Goal: Transaction & Acquisition: Purchase product/service

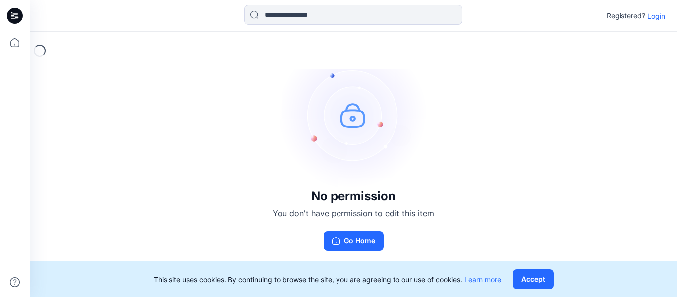
click at [657, 20] on p "Login" at bounding box center [656, 16] width 18 height 10
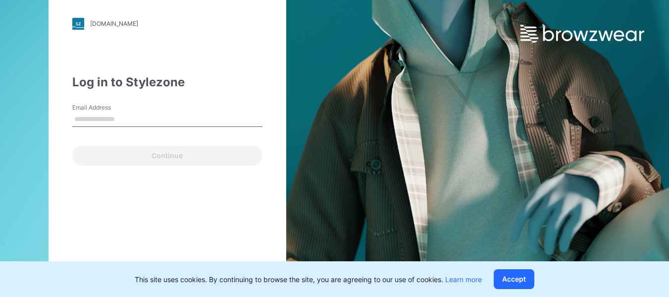
type input "**********"
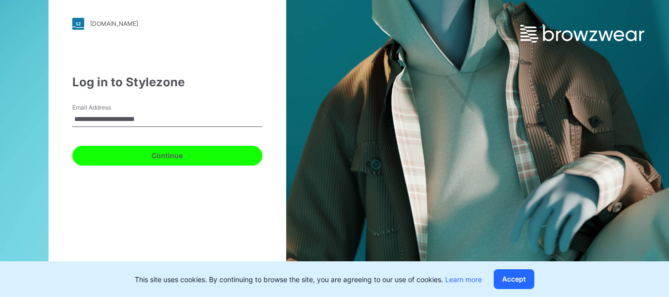
click at [187, 156] on button "Continue" at bounding box center [167, 156] width 190 height 20
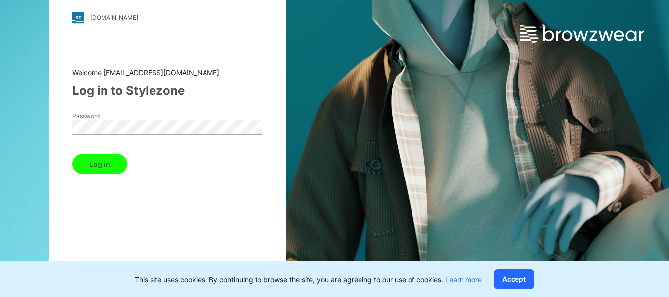
click at [109, 164] on button "Log in" at bounding box center [99, 164] width 55 height 20
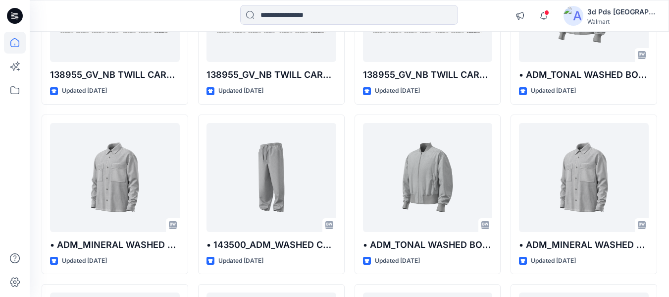
scroll to position [4724, 0]
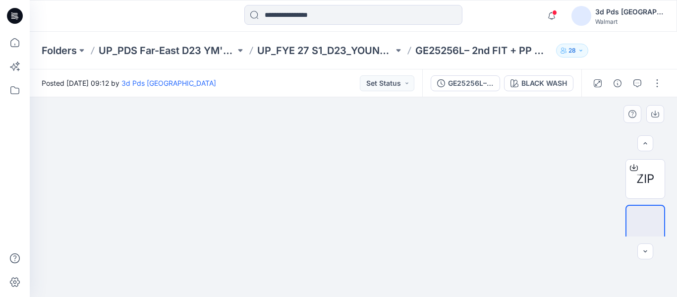
scroll to position [189, 0]
click at [383, 97] on img at bounding box center [353, 97] width 333 height 0
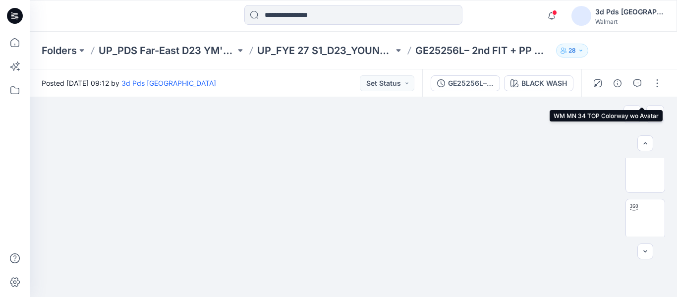
scroll to position [99, 0]
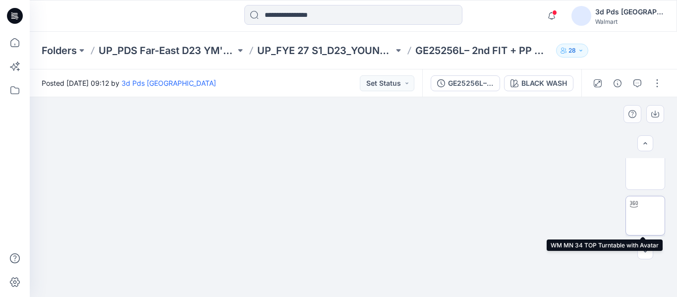
click at [645, 216] on img at bounding box center [645, 216] width 0 height 0
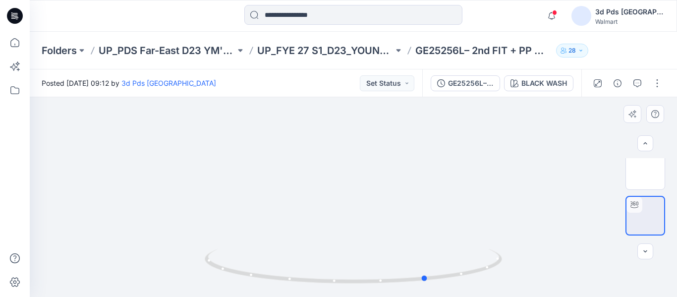
drag, startPoint x: 468, startPoint y: 200, endPoint x: 244, endPoint y: 236, distance: 226.5
click at [244, 236] on div at bounding box center [353, 197] width 647 height 200
drag, startPoint x: 256, startPoint y: 225, endPoint x: 427, endPoint y: 207, distance: 171.5
click at [427, 207] on div at bounding box center [353, 197] width 647 height 200
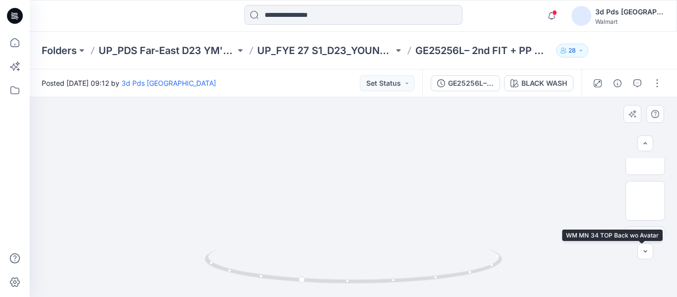
scroll to position [0, 0]
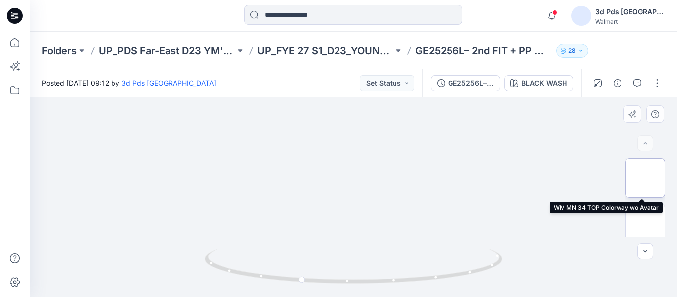
click at [645, 178] on img at bounding box center [645, 178] width 0 height 0
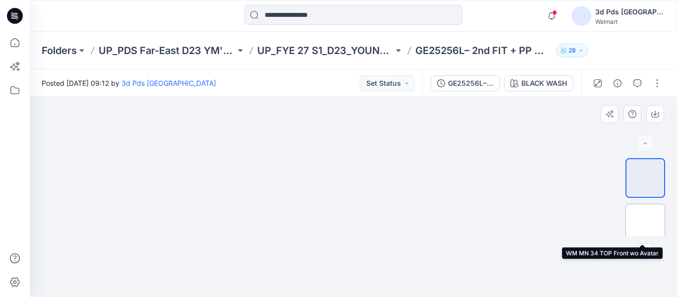
click at [645, 223] on img at bounding box center [645, 223] width 0 height 0
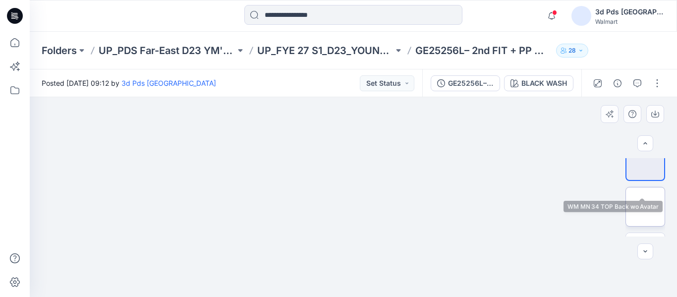
scroll to position [99, 0]
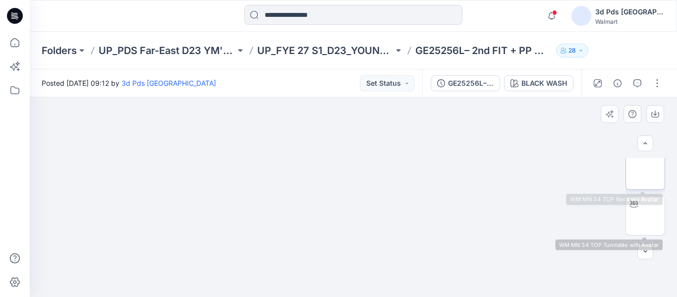
click at [645, 170] on img at bounding box center [645, 170] width 0 height 0
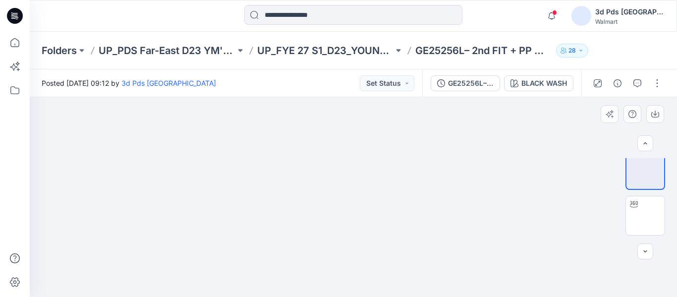
click at [375, 97] on img at bounding box center [354, 97] width 200 height 0
click at [485, 163] on div at bounding box center [353, 197] width 647 height 200
click at [382, 97] on img at bounding box center [354, 97] width 200 height 0
click at [596, 86] on icon "button" at bounding box center [598, 83] width 8 height 8
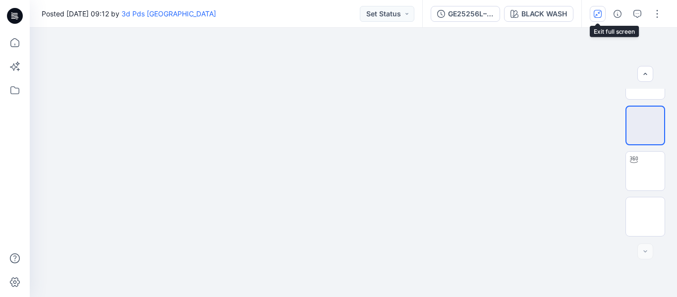
scroll to position [74, 0]
click at [596, 11] on icon "button" at bounding box center [598, 14] width 8 height 8
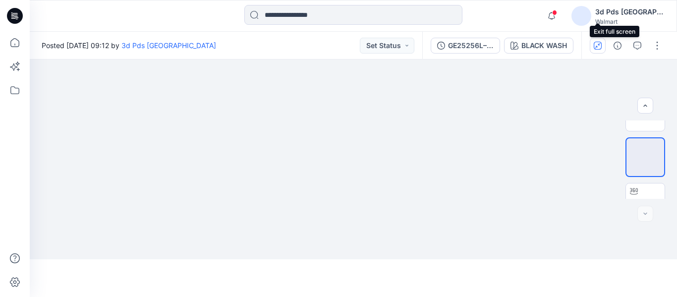
scroll to position [99, 0]
